Goal: Complete application form: Complete application form

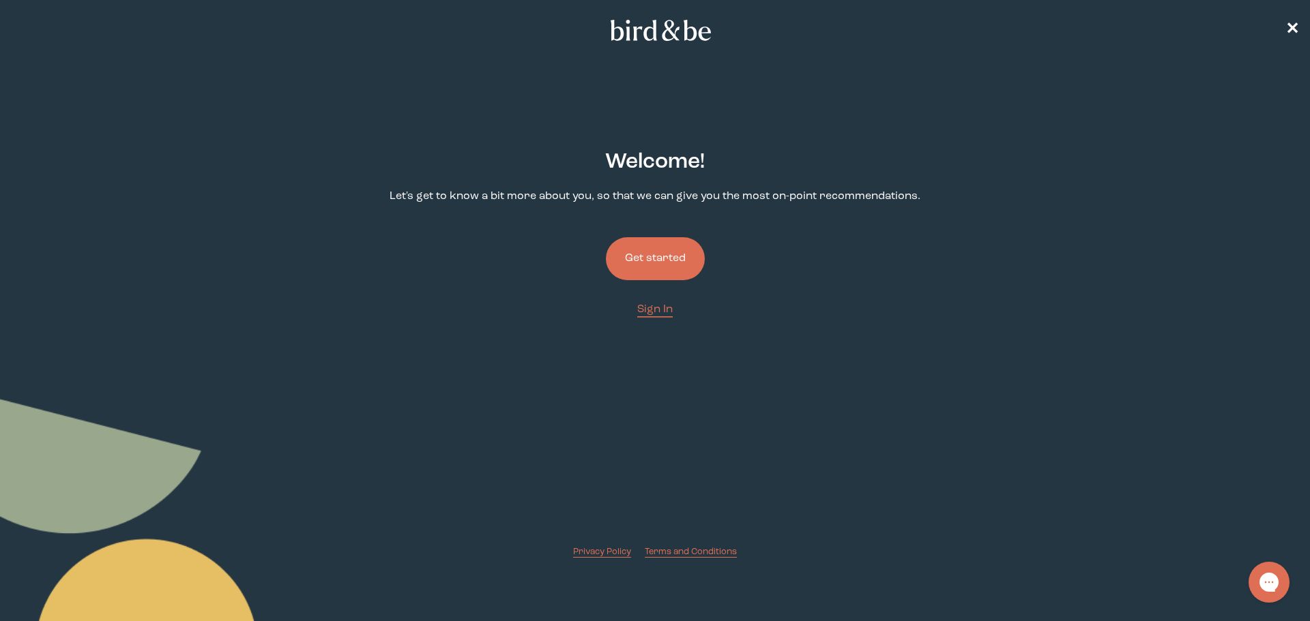
click at [652, 272] on button "Get started" at bounding box center [655, 258] width 99 height 43
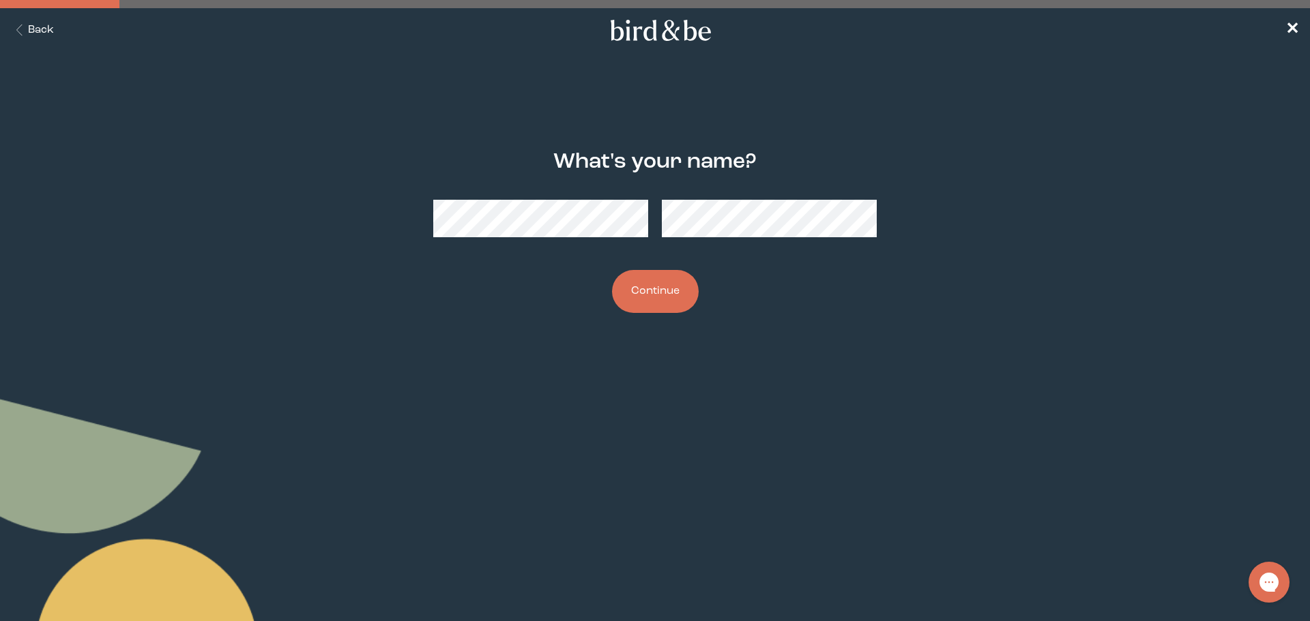
click at [654, 280] on button "Continue" at bounding box center [655, 291] width 87 height 43
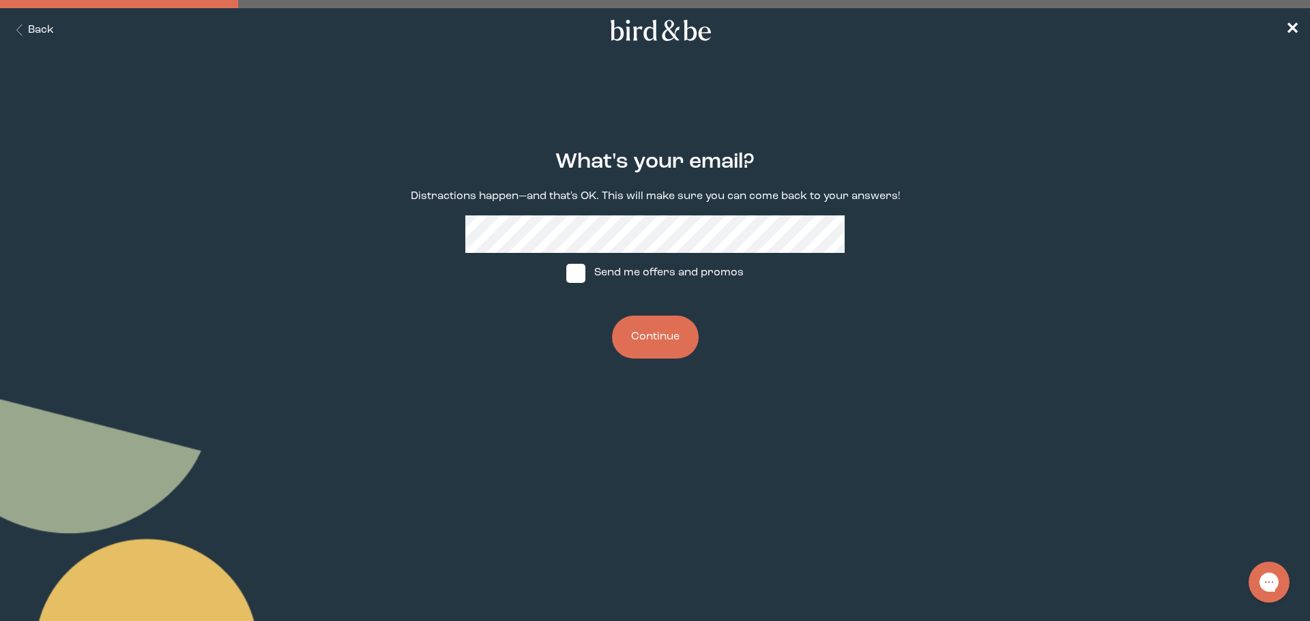
click at [599, 274] on label "Send me offers and promos" at bounding box center [654, 273] width 203 height 41
click at [566, 274] on input "Send me offers and promos" at bounding box center [565, 273] width 1 height 1
checkbox input "true"
click at [651, 341] on button "Continue" at bounding box center [655, 337] width 87 height 43
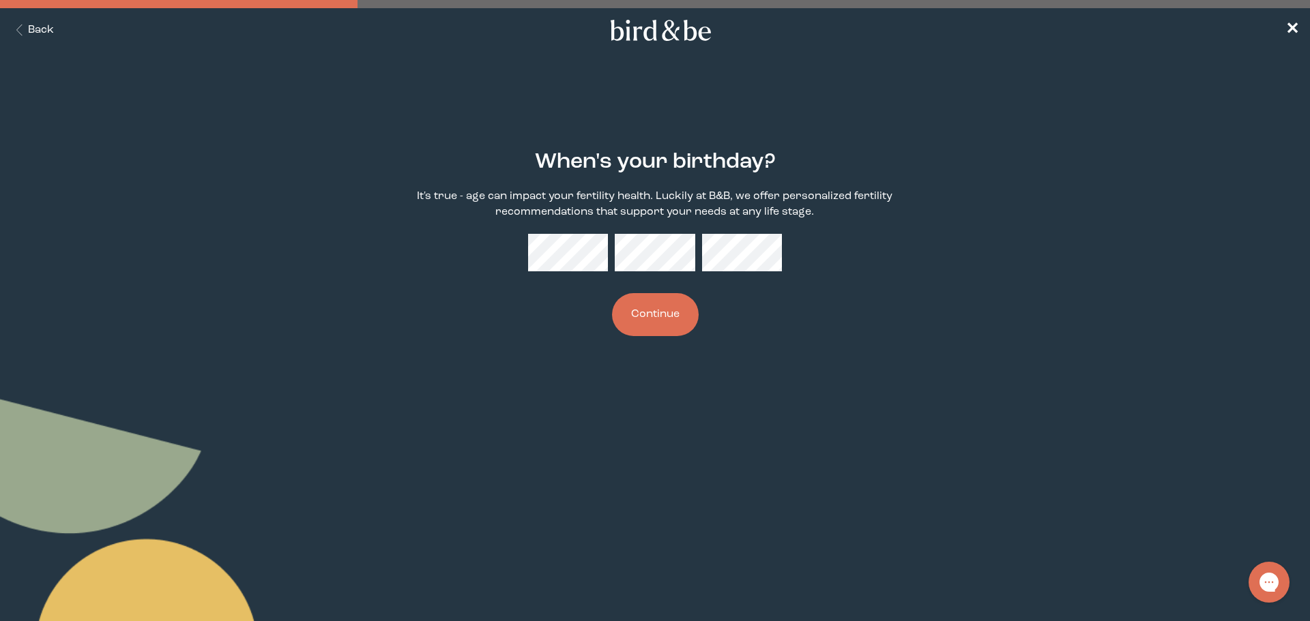
click at [612, 293] on button "Continue" at bounding box center [655, 314] width 87 height 43
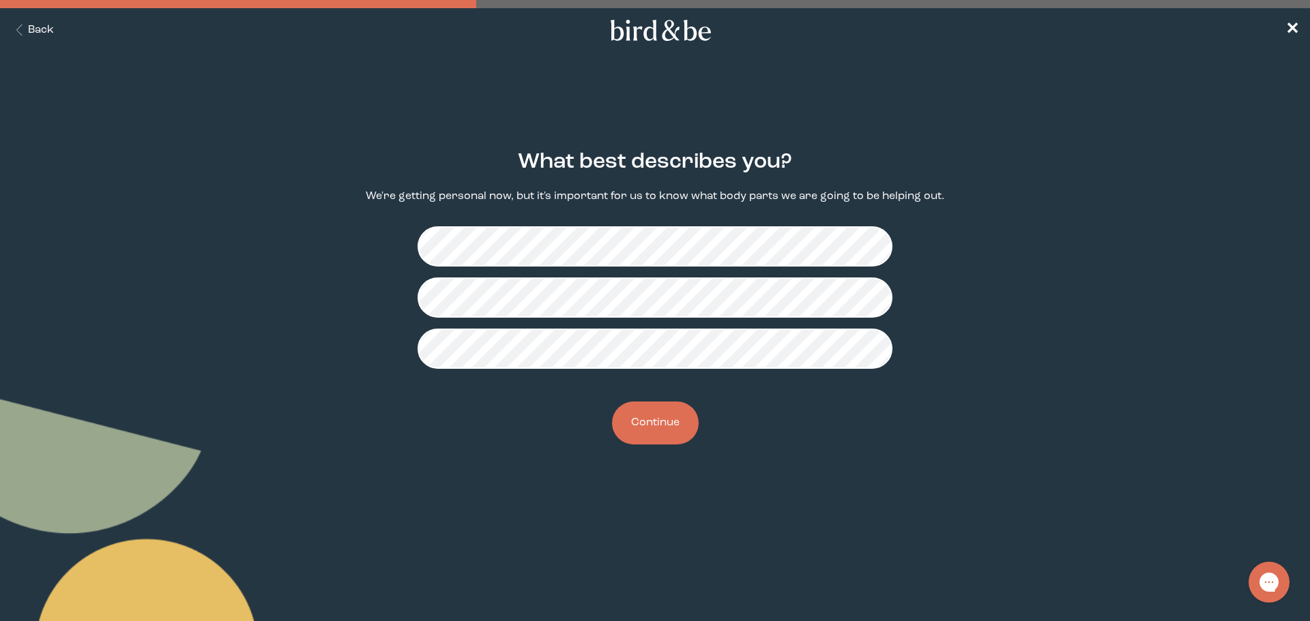
click at [645, 409] on button "Continue" at bounding box center [655, 423] width 87 height 43
click at [677, 415] on button "Continue" at bounding box center [655, 423] width 87 height 43
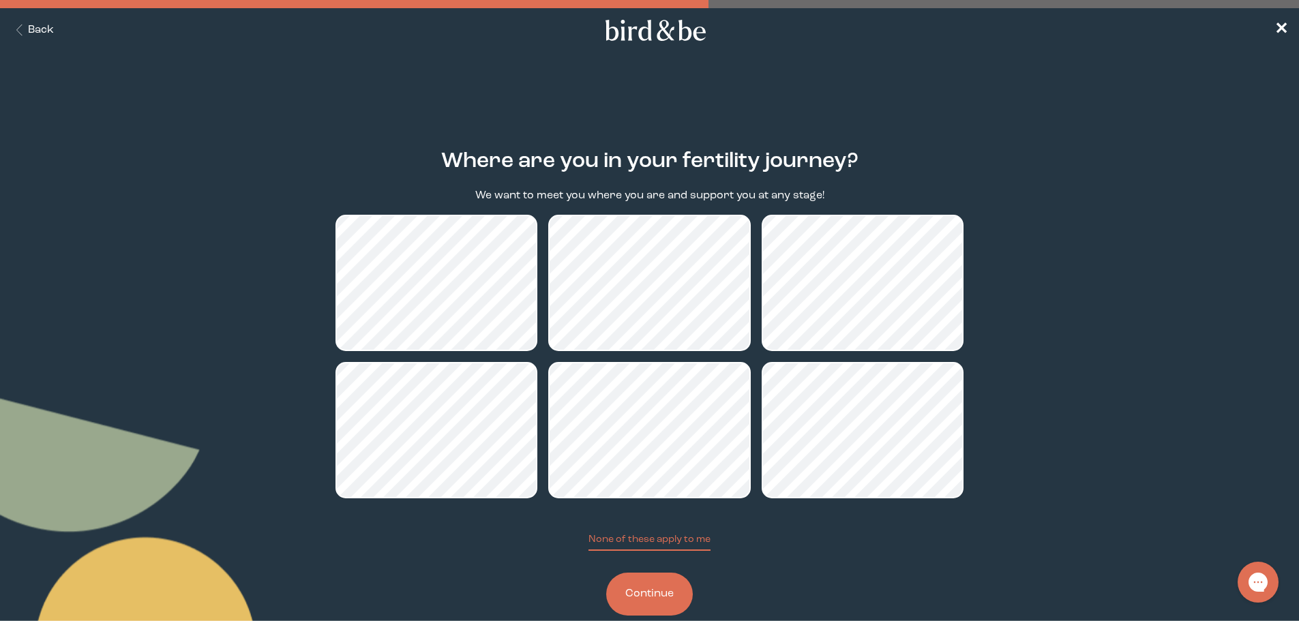
click at [660, 587] on button "Continue" at bounding box center [649, 594] width 87 height 43
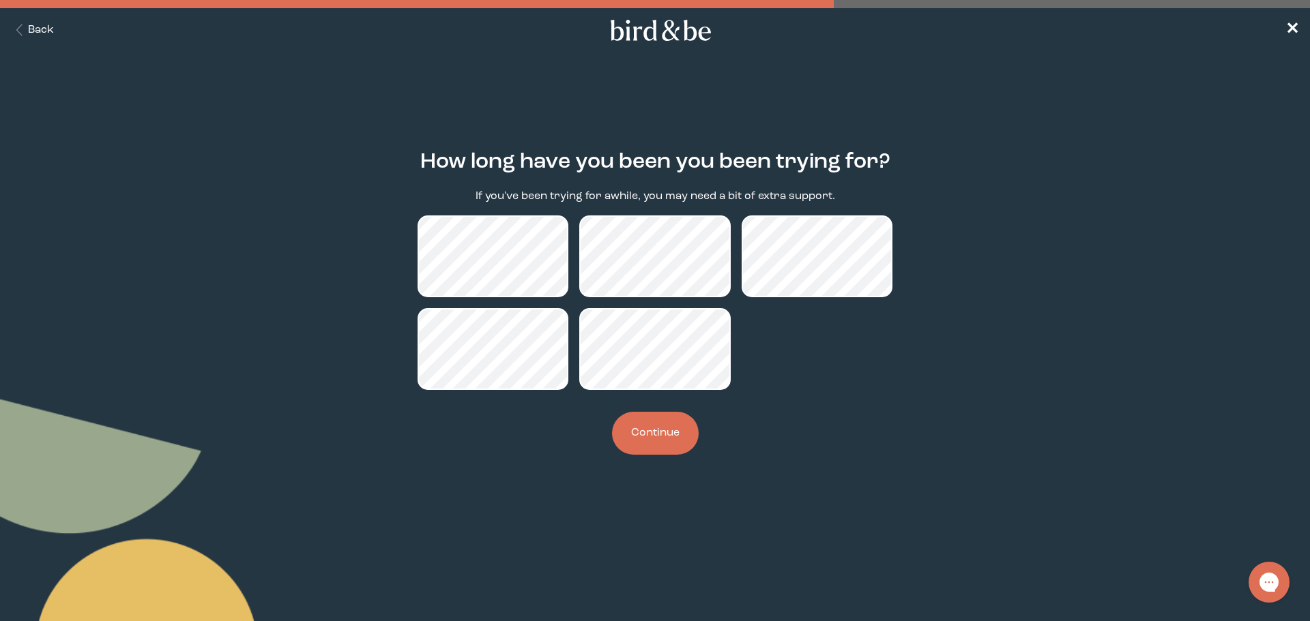
click at [662, 448] on button "Continue" at bounding box center [655, 433] width 87 height 43
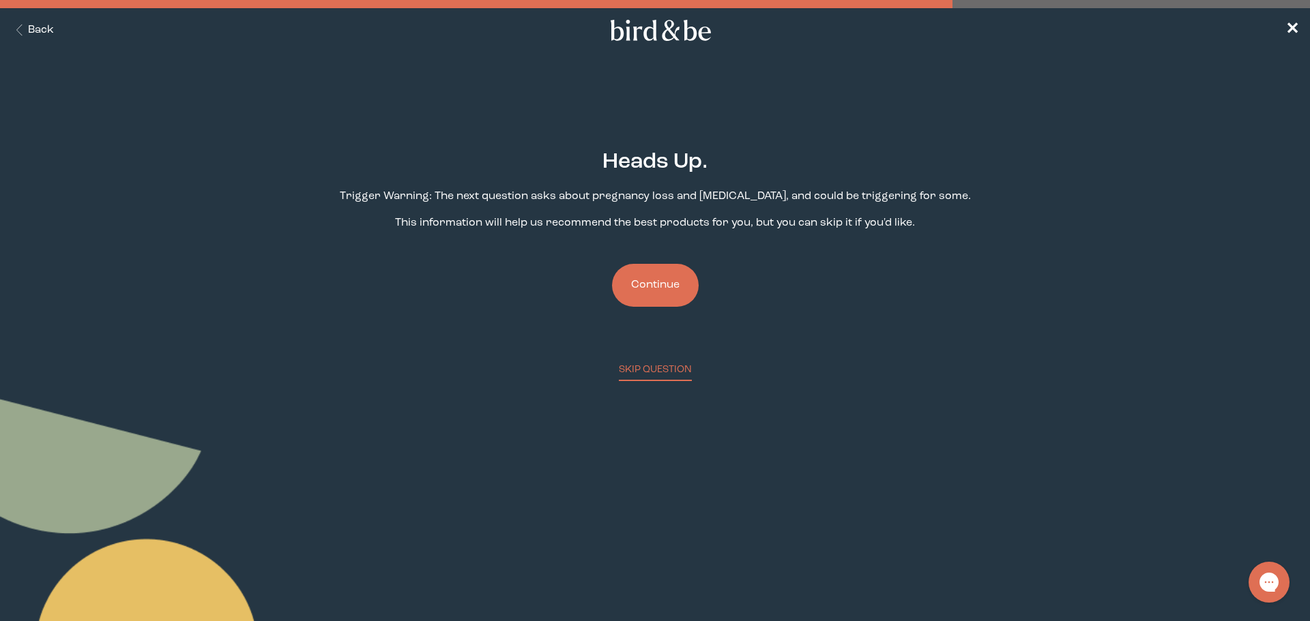
click at [652, 278] on button "Continue" at bounding box center [655, 285] width 87 height 43
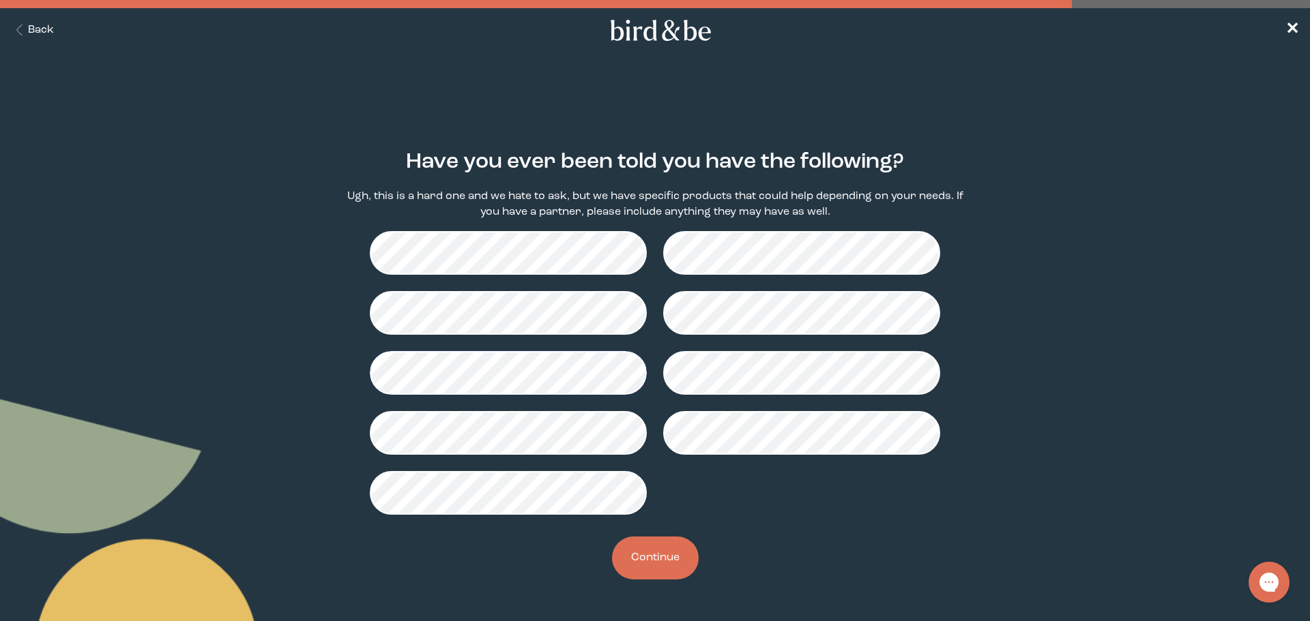
click at [649, 557] on button "Continue" at bounding box center [655, 558] width 87 height 43
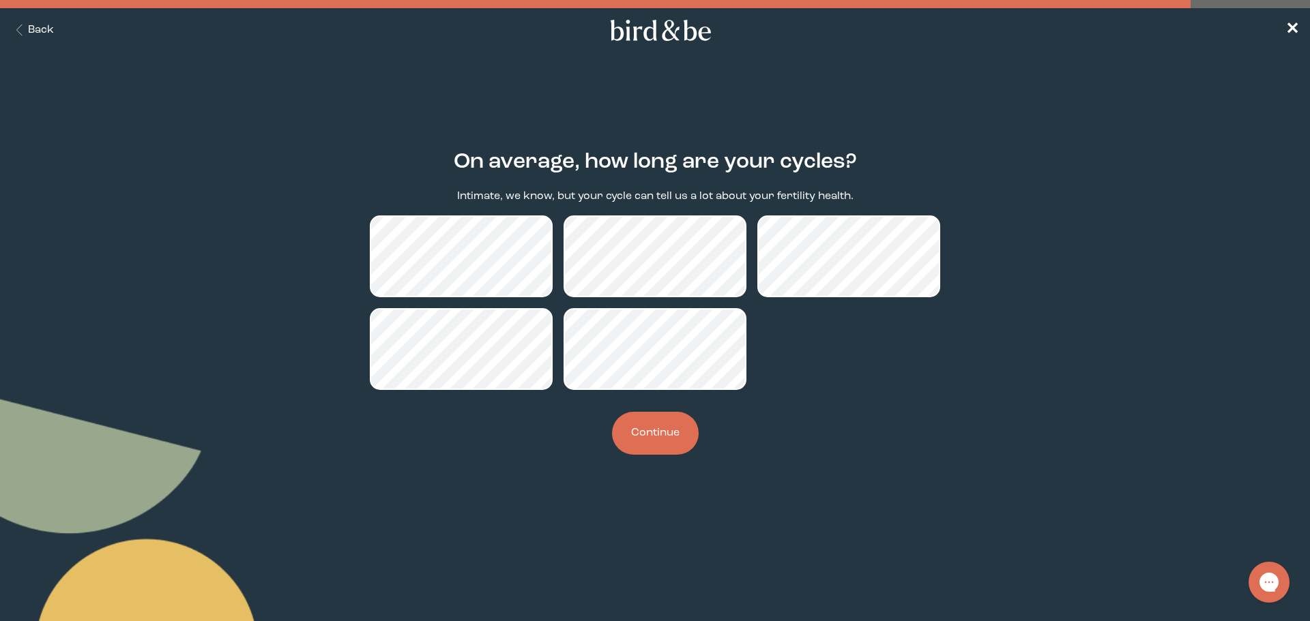
click at [647, 425] on button "Continue" at bounding box center [655, 433] width 87 height 43
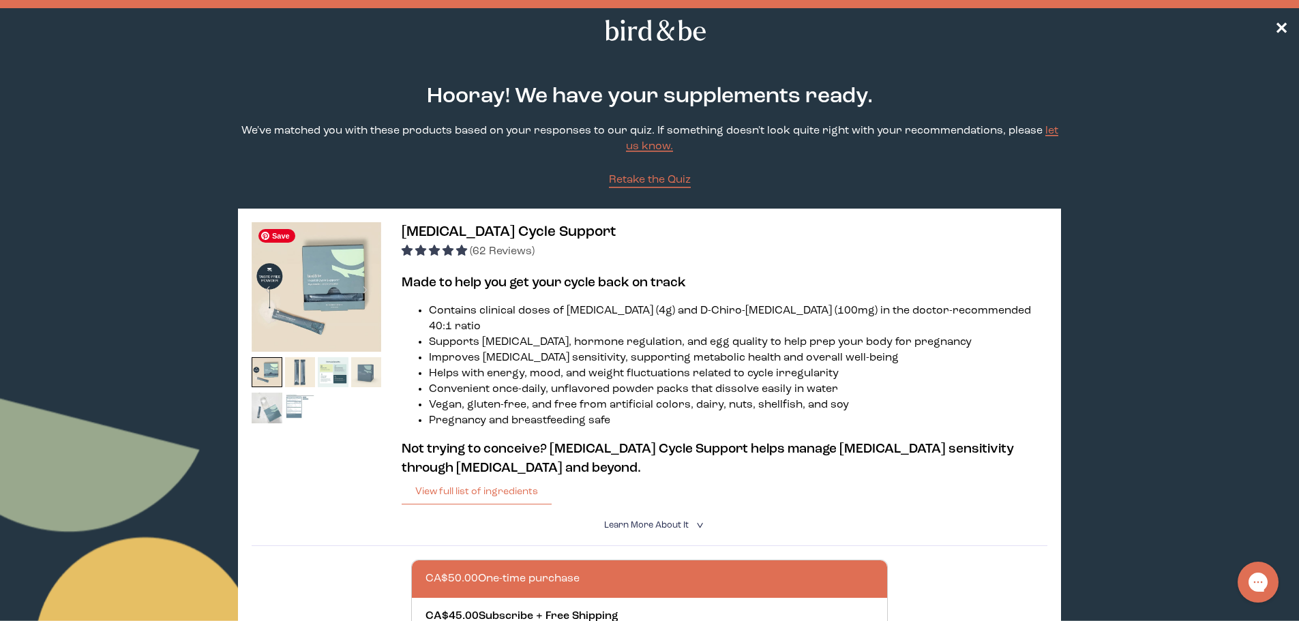
click at [321, 296] on img at bounding box center [317, 287] width 130 height 130
click at [689, 23] on icon at bounding box center [655, 30] width 107 height 21
